Goal: Task Accomplishment & Management: Manage account settings

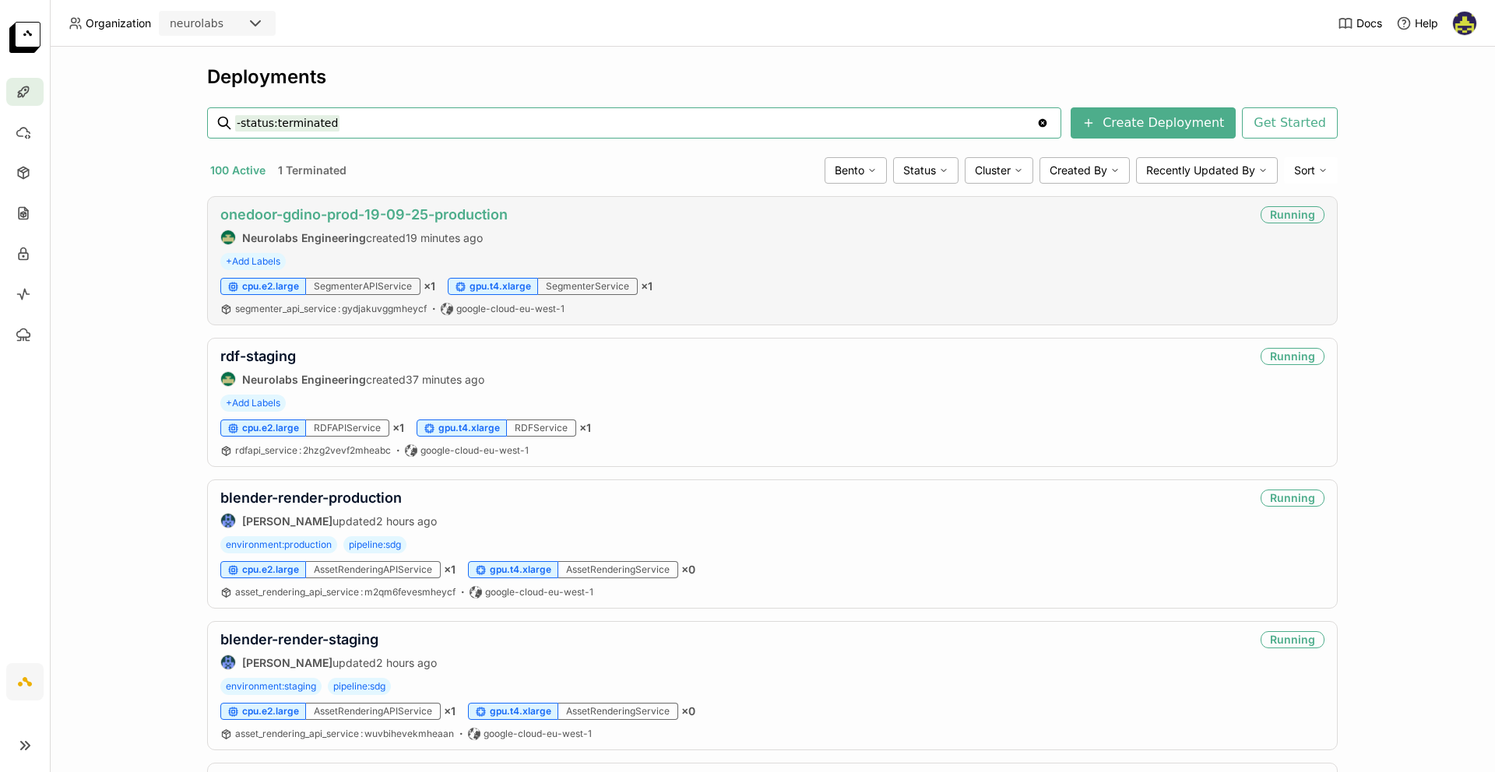
click at [424, 216] on link "onedoor-gdino-prod-19-09-25-production" at bounding box center [363, 214] width 287 height 16
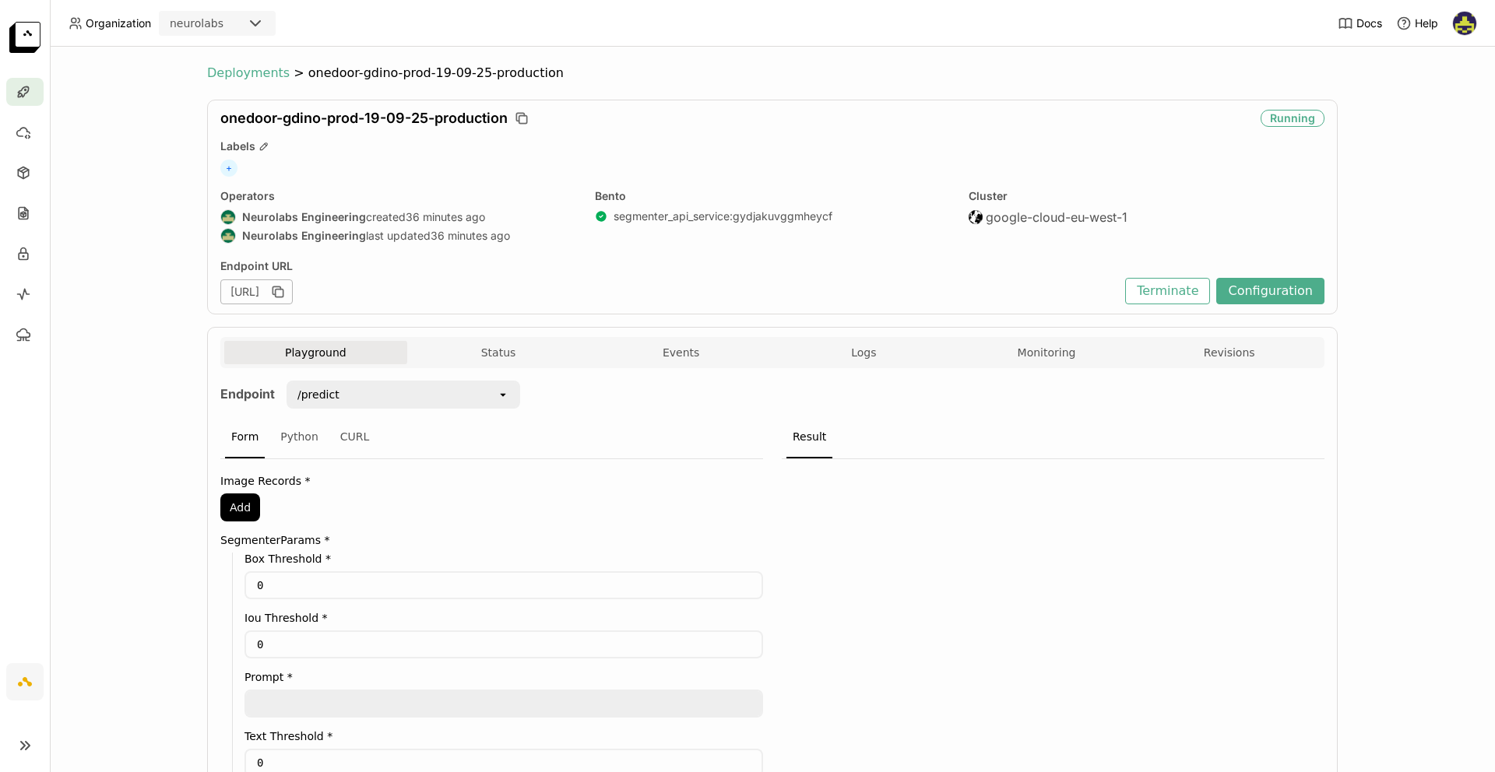
click at [269, 70] on span "Deployments" at bounding box center [248, 73] width 83 height 16
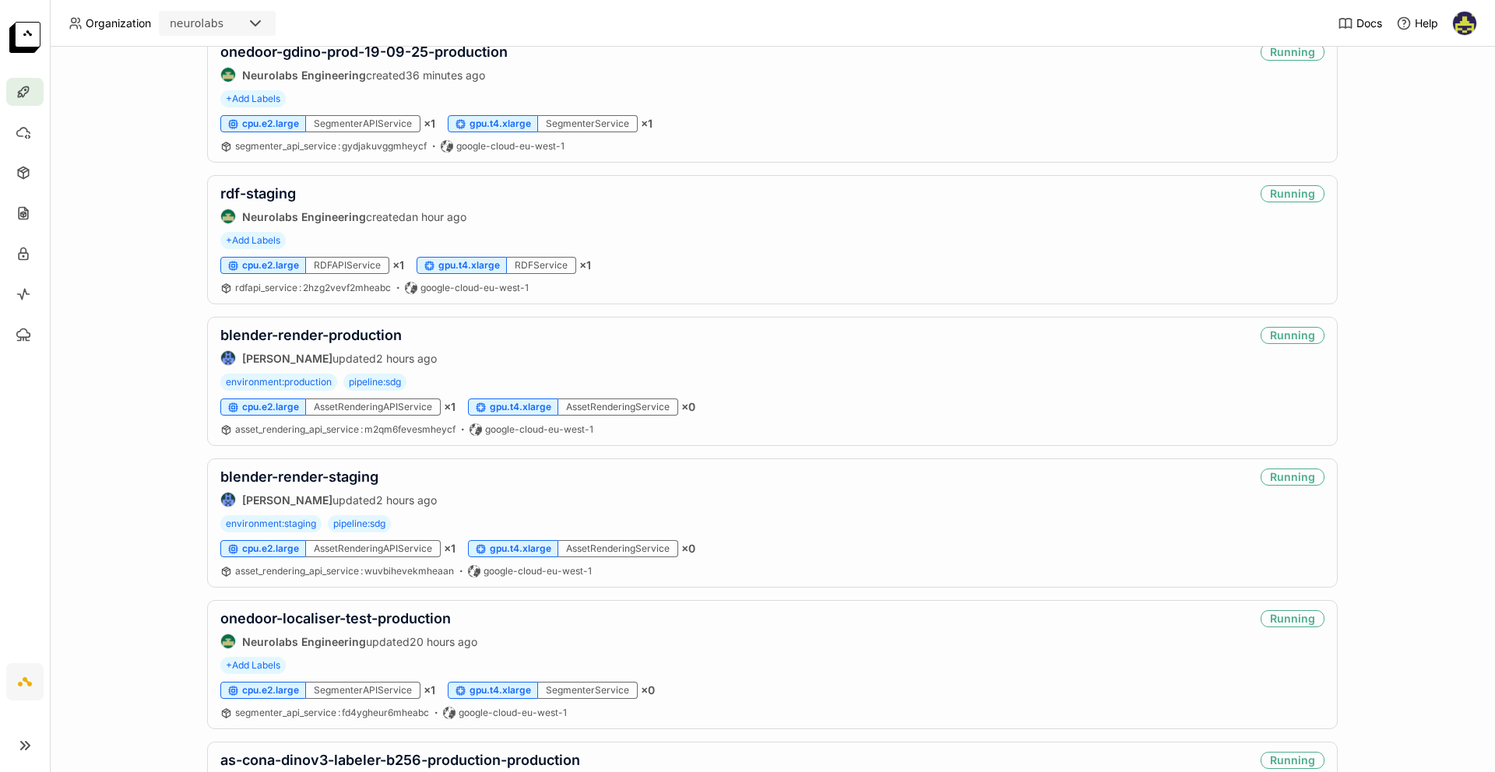
scroll to position [254, 0]
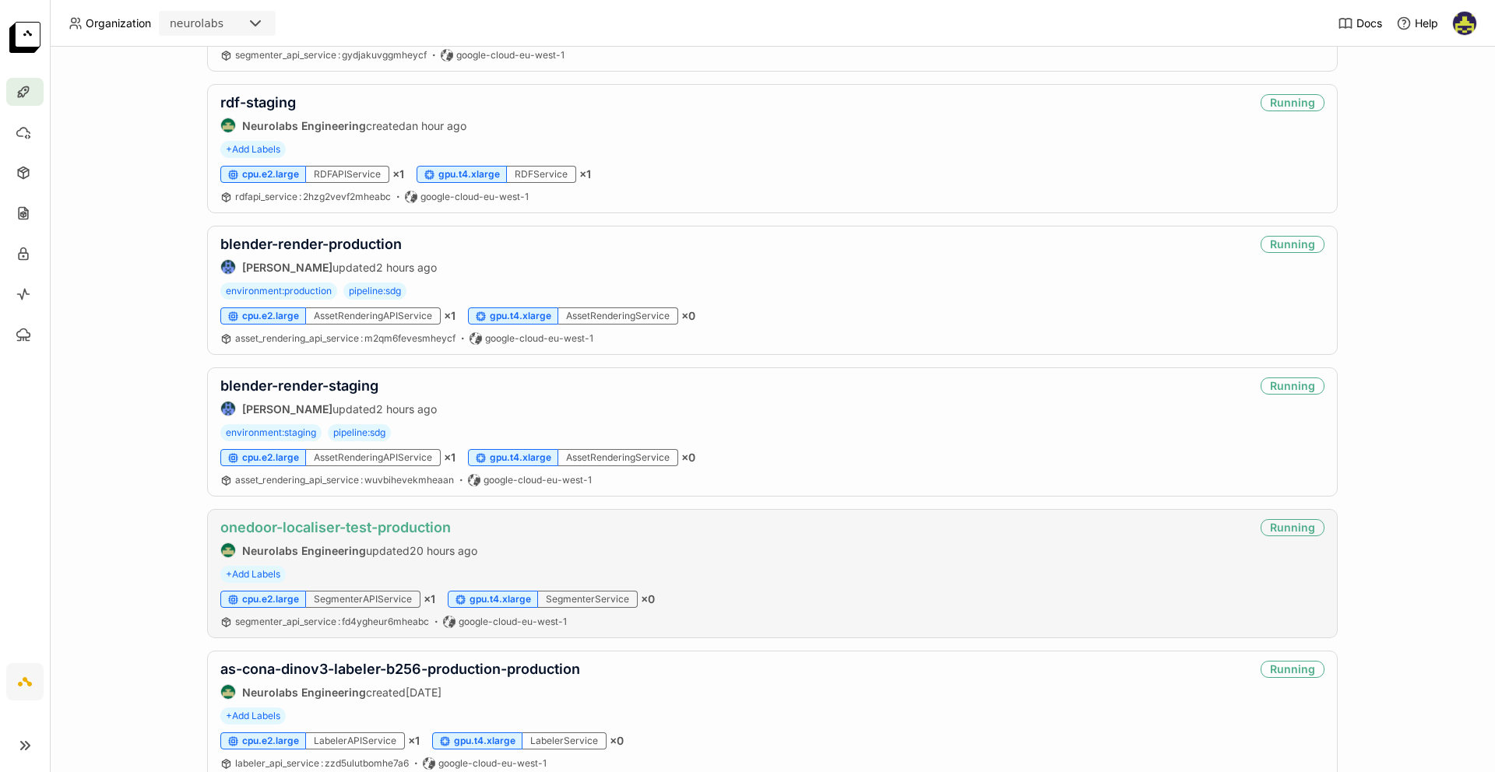
click at [320, 531] on link "onedoor-localiser-test-production" at bounding box center [335, 527] width 230 height 16
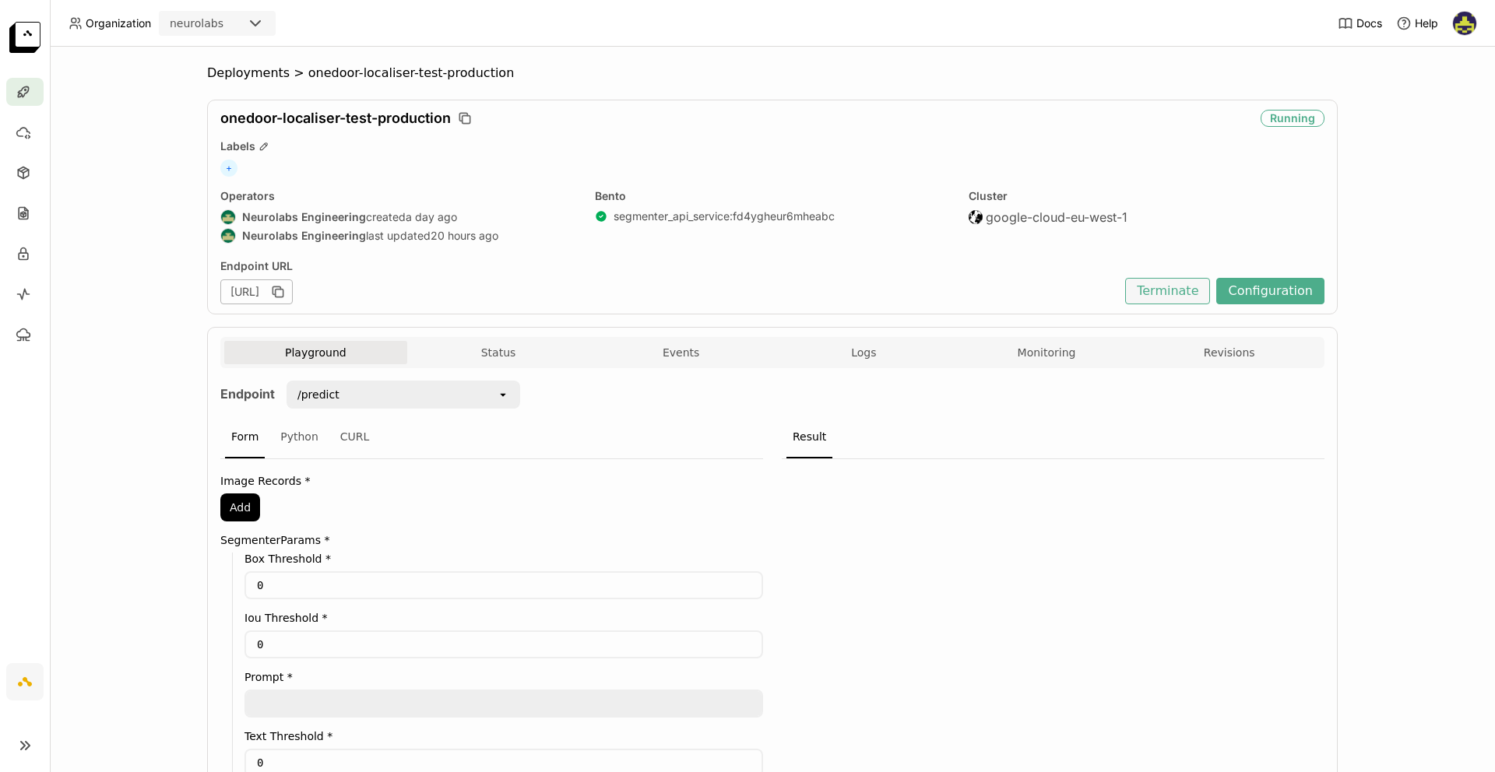
click at [1186, 295] on button "Terminate" at bounding box center [1167, 291] width 85 height 26
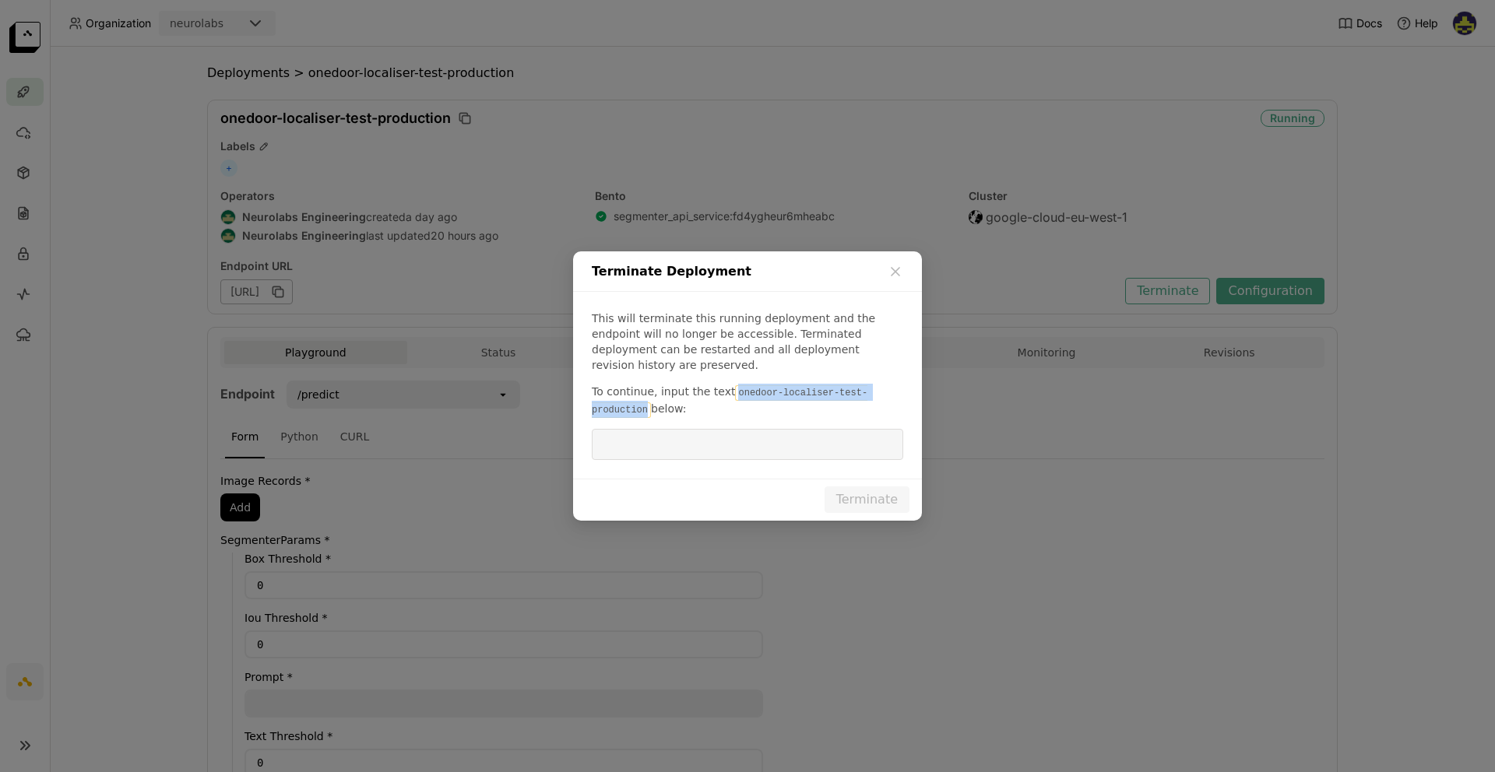
drag, startPoint x: 730, startPoint y: 383, endPoint x: 648, endPoint y: 403, distance: 84.2
click at [648, 403] on code "onedoor-localiser-test-production" at bounding box center [730, 401] width 276 height 33
copy code "onedoor-localiser-test-production"
click at [708, 441] on input "dialog" at bounding box center [747, 445] width 293 height 30
paste input "onedoor-localiser-test-production"
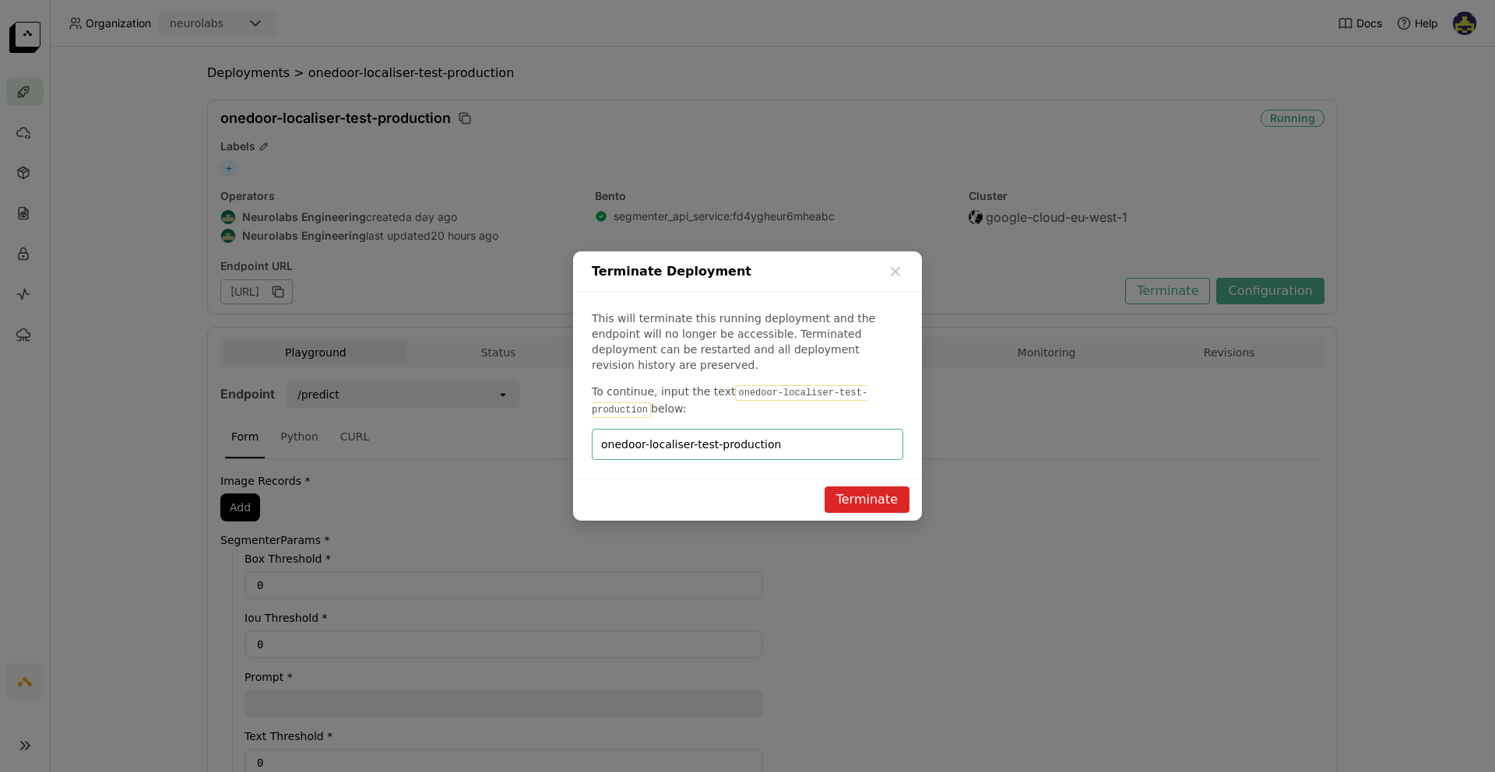
type input "onedoor-localiser-test-production"
click at [722, 462] on div "This will terminate this running deployment and the endpoint will no longer be …" at bounding box center [747, 385] width 349 height 187
click at [868, 502] on button "Terminate" at bounding box center [867, 500] width 85 height 26
